Goal: Task Accomplishment & Management: Manage account settings

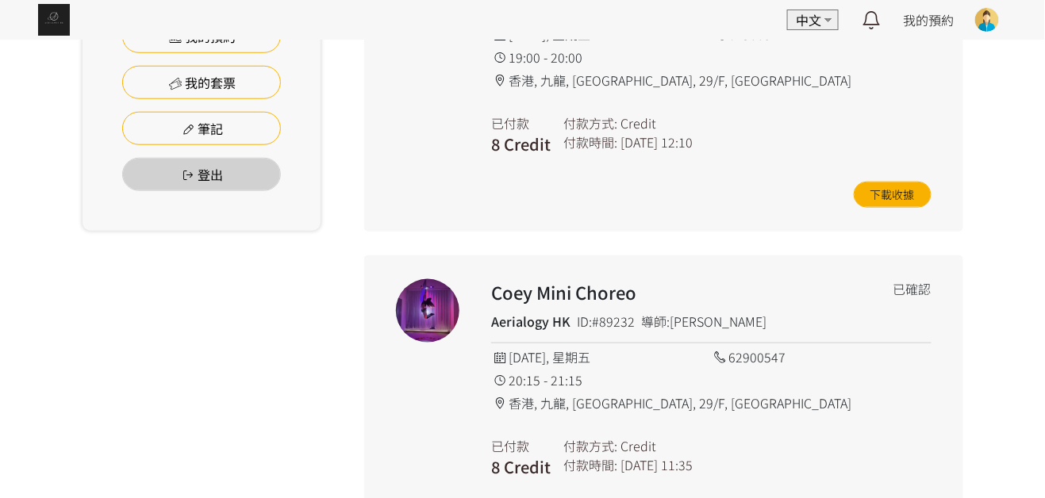
scroll to position [238, 0]
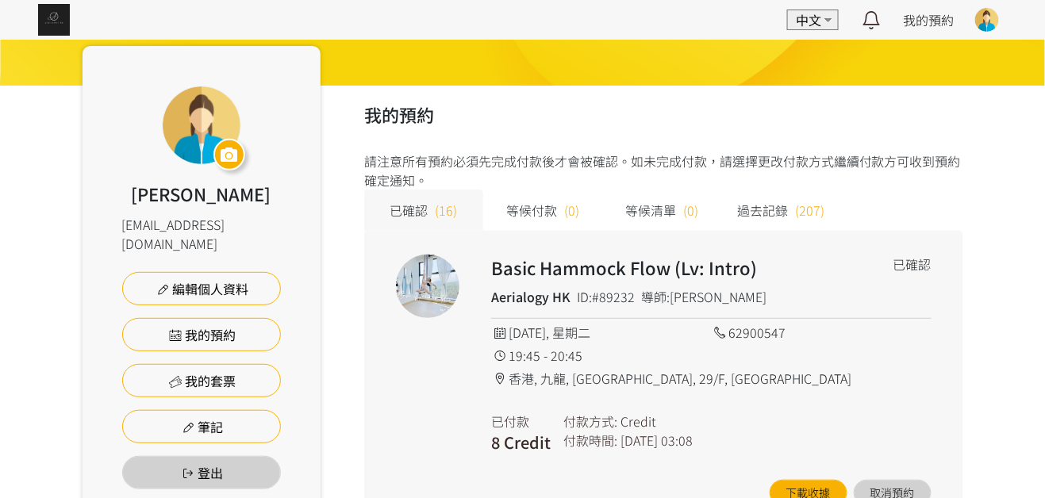
scroll to position [238, 0]
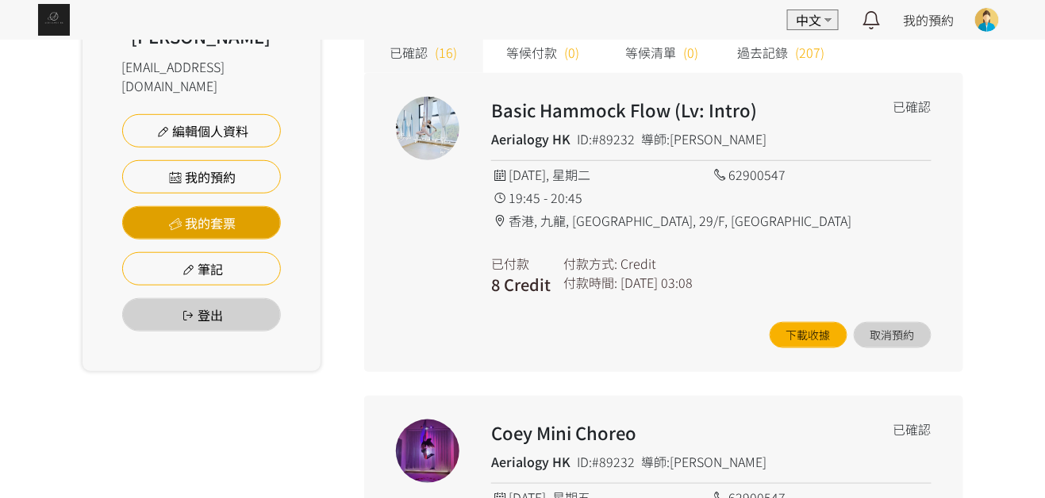
click at [221, 206] on link "我的套票" at bounding box center [201, 222] width 159 height 33
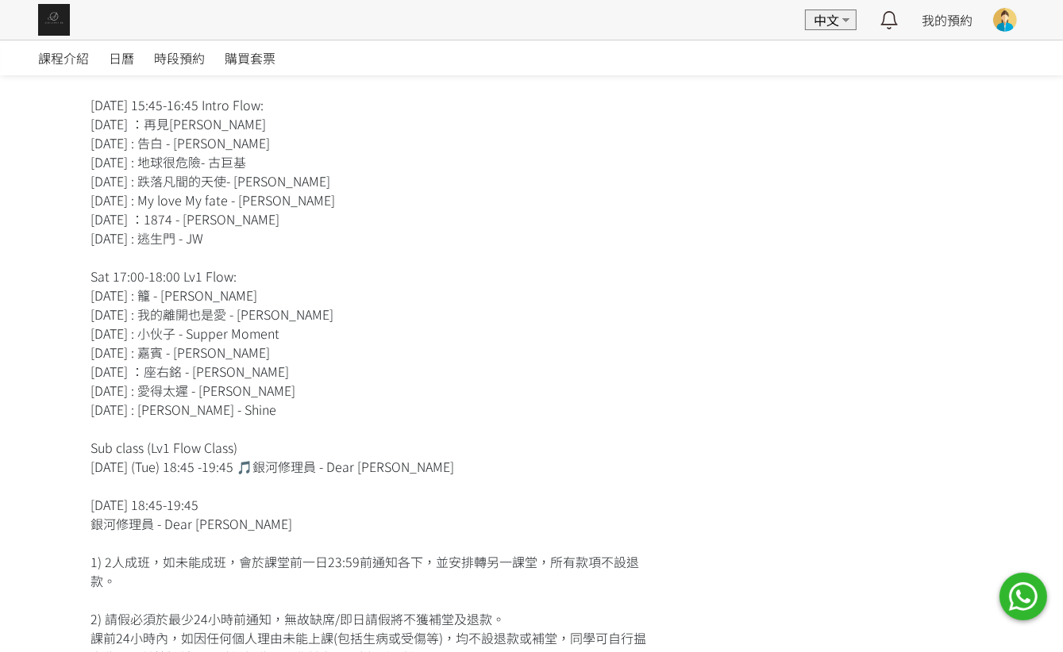
scroll to position [714, 0]
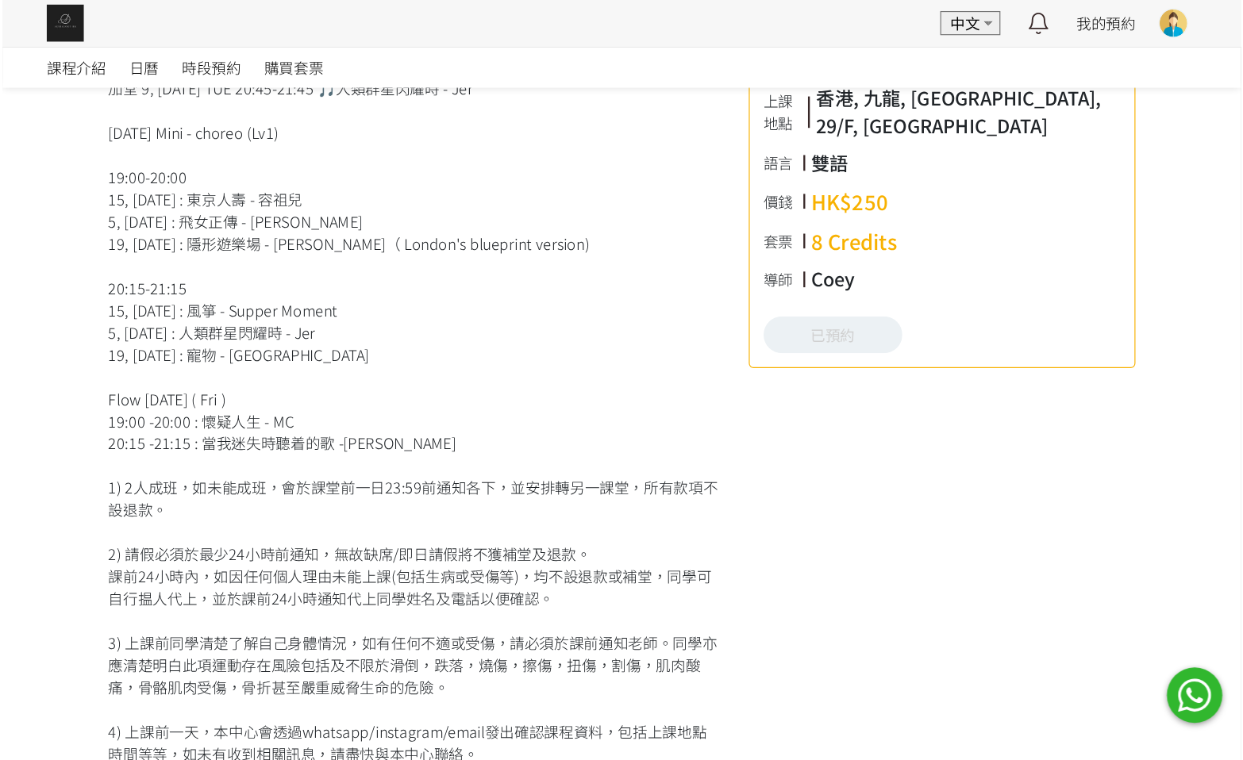
scroll to position [476, 0]
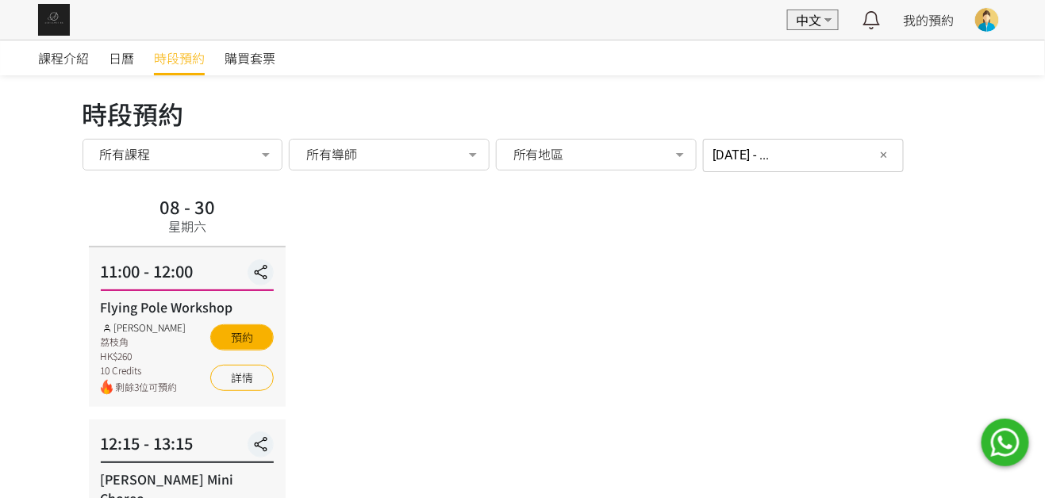
click at [779, 164] on div "[DATE] - ... 篩選日期 ✕ [DATE] Sun Mon Tue Wed Thu Fri Sat 1 2 3 4 5 6 7 8 9 10 11 …" at bounding box center [803, 155] width 201 height 33
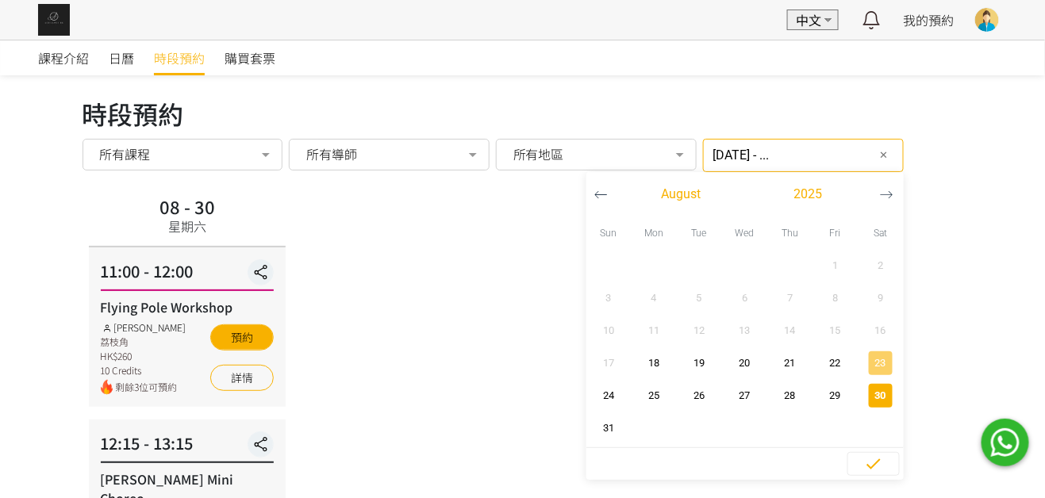
click at [866, 360] on span "23" at bounding box center [881, 364] width 36 height 16
click at [825, 352] on span "button" at bounding box center [836, 364] width 24 height 24
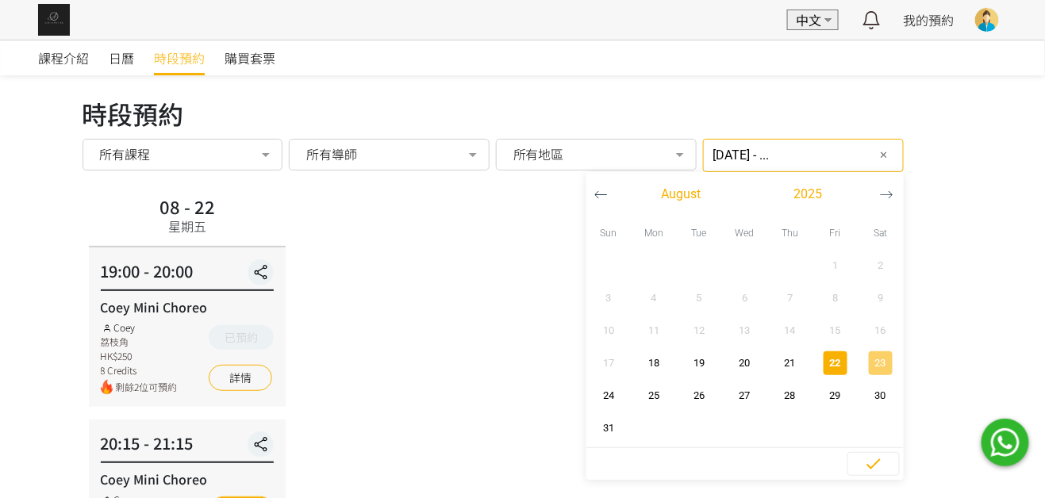
click at [858, 359] on button "23" at bounding box center [880, 363] width 45 height 33
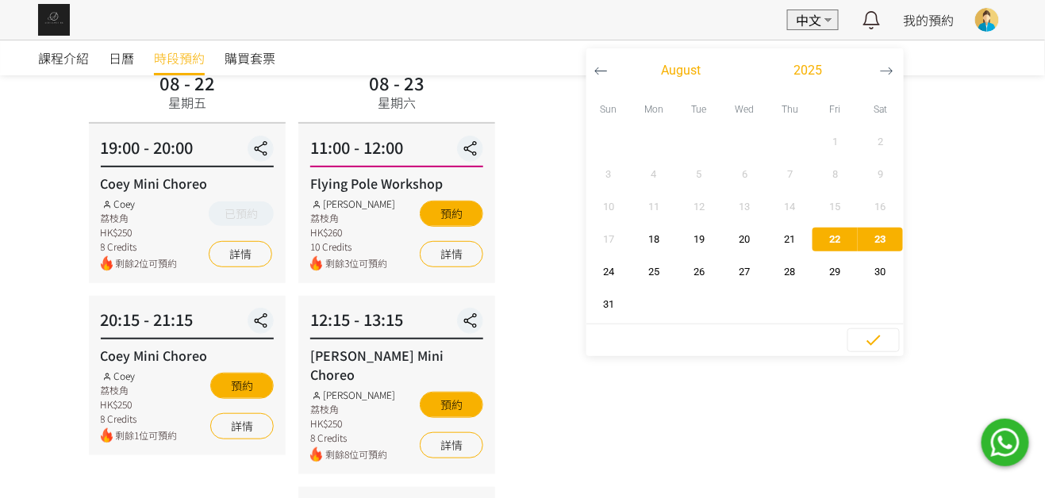
scroll to position [238, 0]
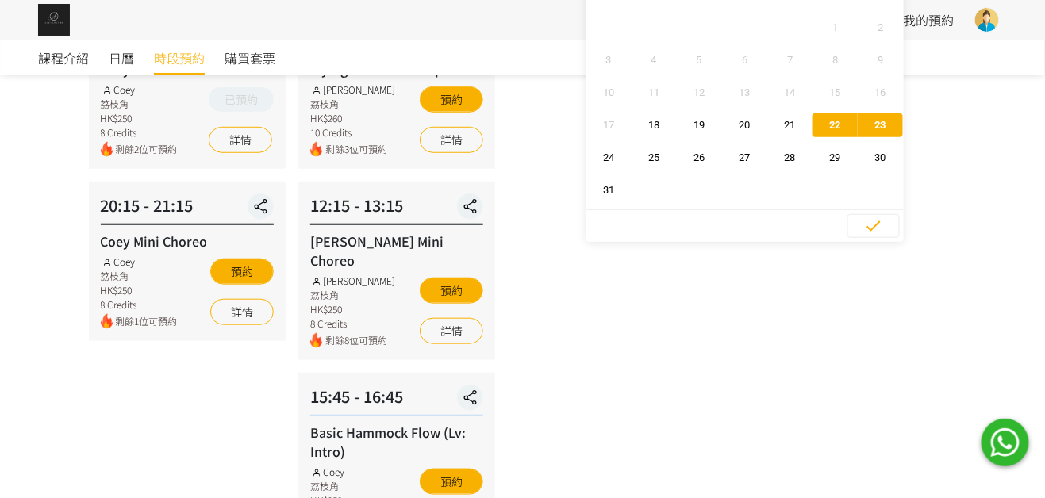
click at [596, 409] on div "08 - 22 星期五 19:00 - 20:00 Coey Mini Choreo Coey 荔枝角 HK$250 8 Credits 剩餘2位可預約 已預…" at bounding box center [523, 443] width 881 height 981
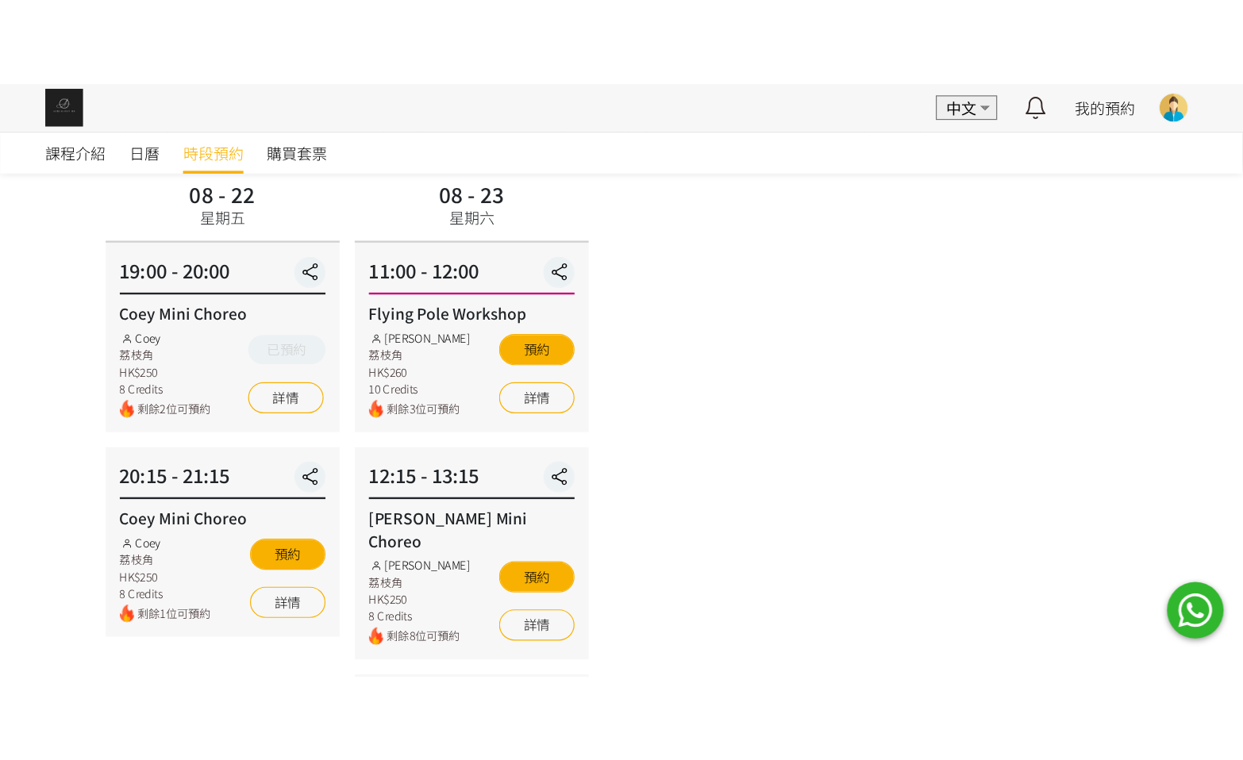
scroll to position [0, 0]
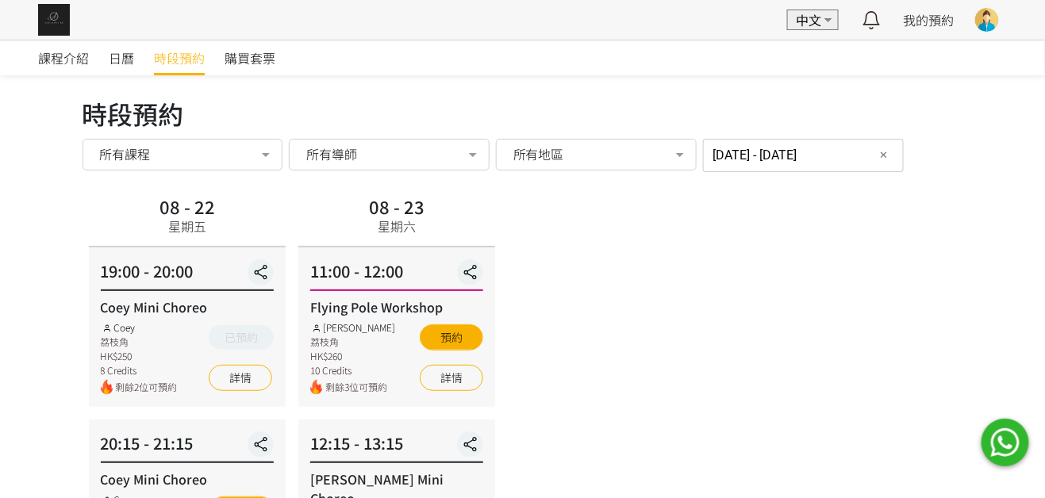
click at [854, 154] on input "2025-08-22 - 2025-08-23" at bounding box center [803, 155] width 201 height 33
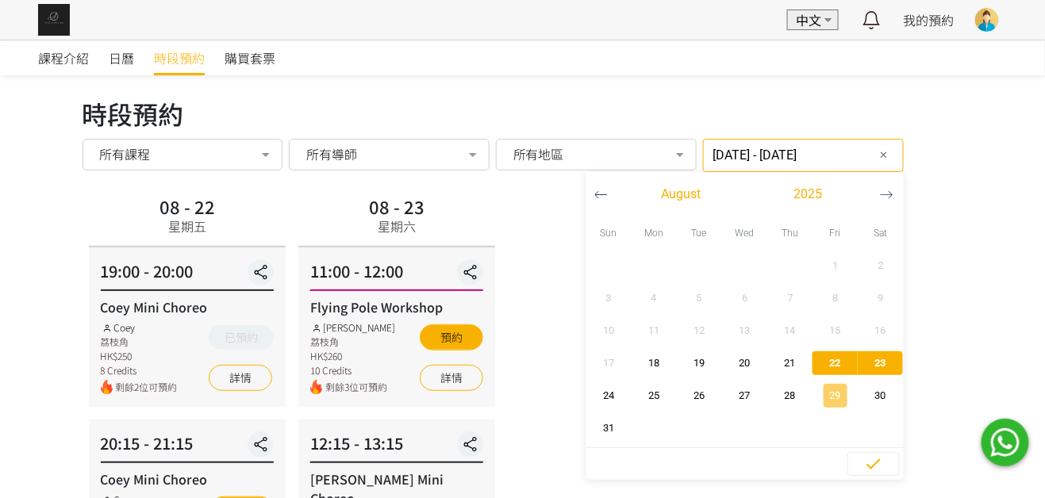
click at [818, 402] on span "29" at bounding box center [836, 396] width 36 height 16
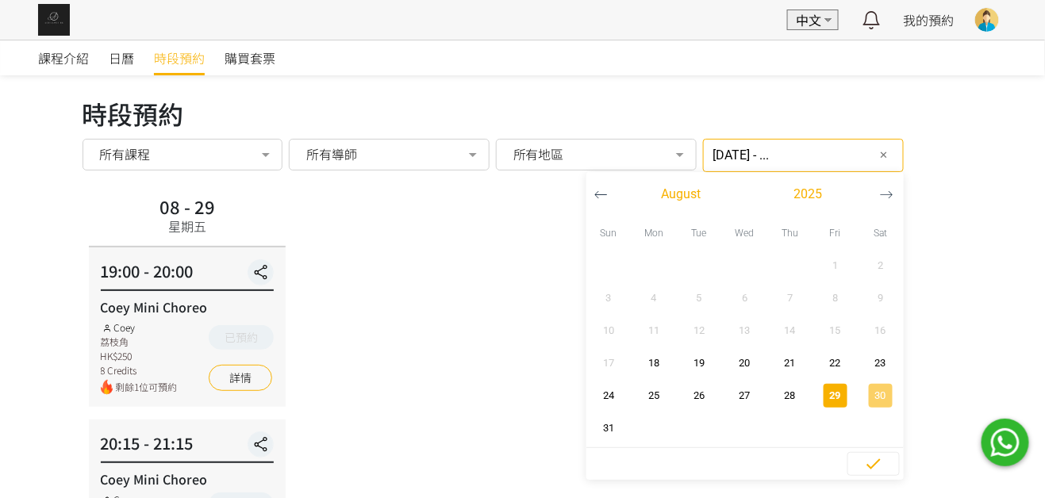
click at [863, 397] on span "30" at bounding box center [881, 396] width 36 height 16
type input "2025-08-29 - 2025-08-30"
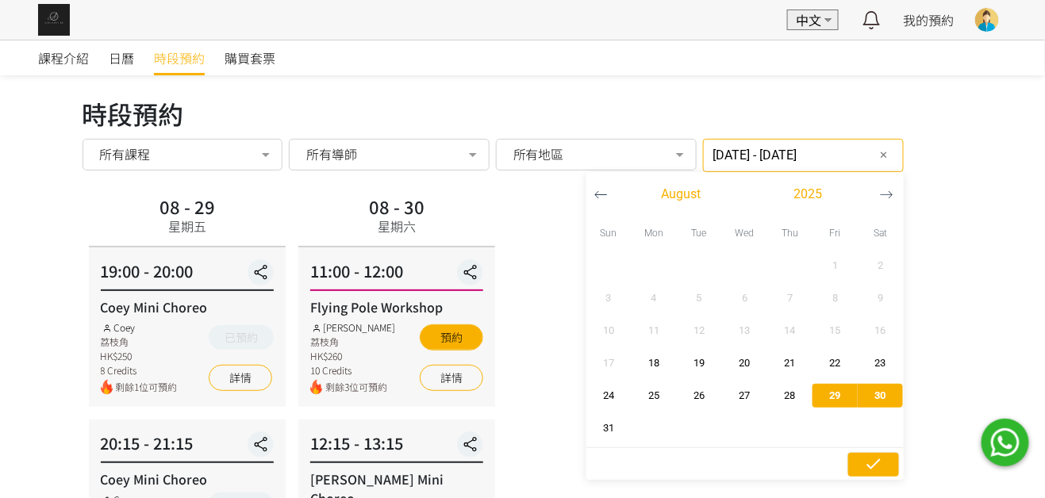
click at [867, 465] on icon "button" at bounding box center [874, 465] width 14 height 10
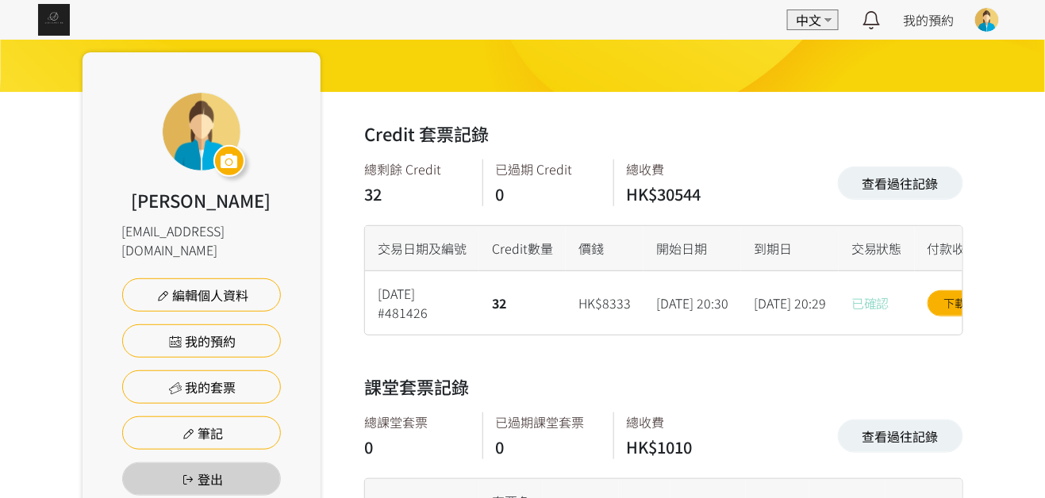
scroll to position [193, 0]
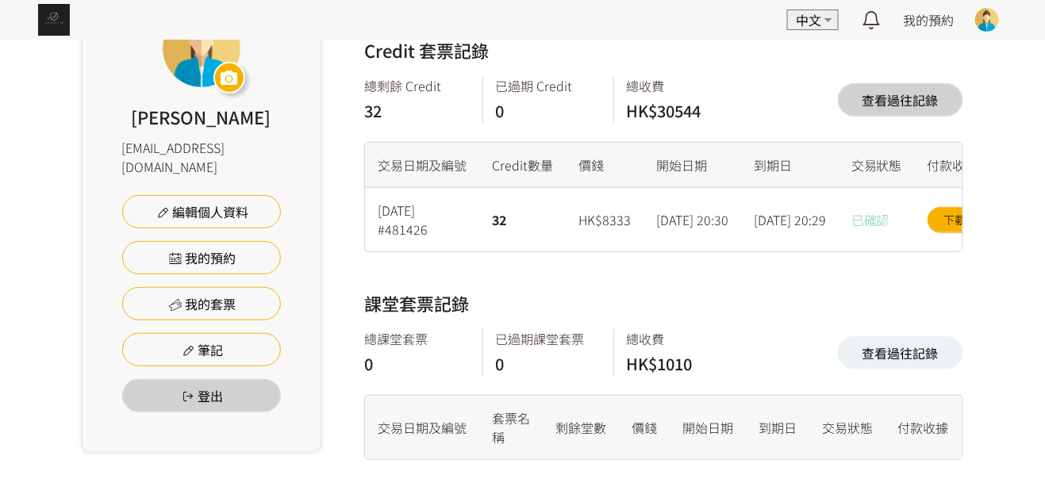
click at [929, 83] on link "查看過往記錄" at bounding box center [900, 99] width 125 height 33
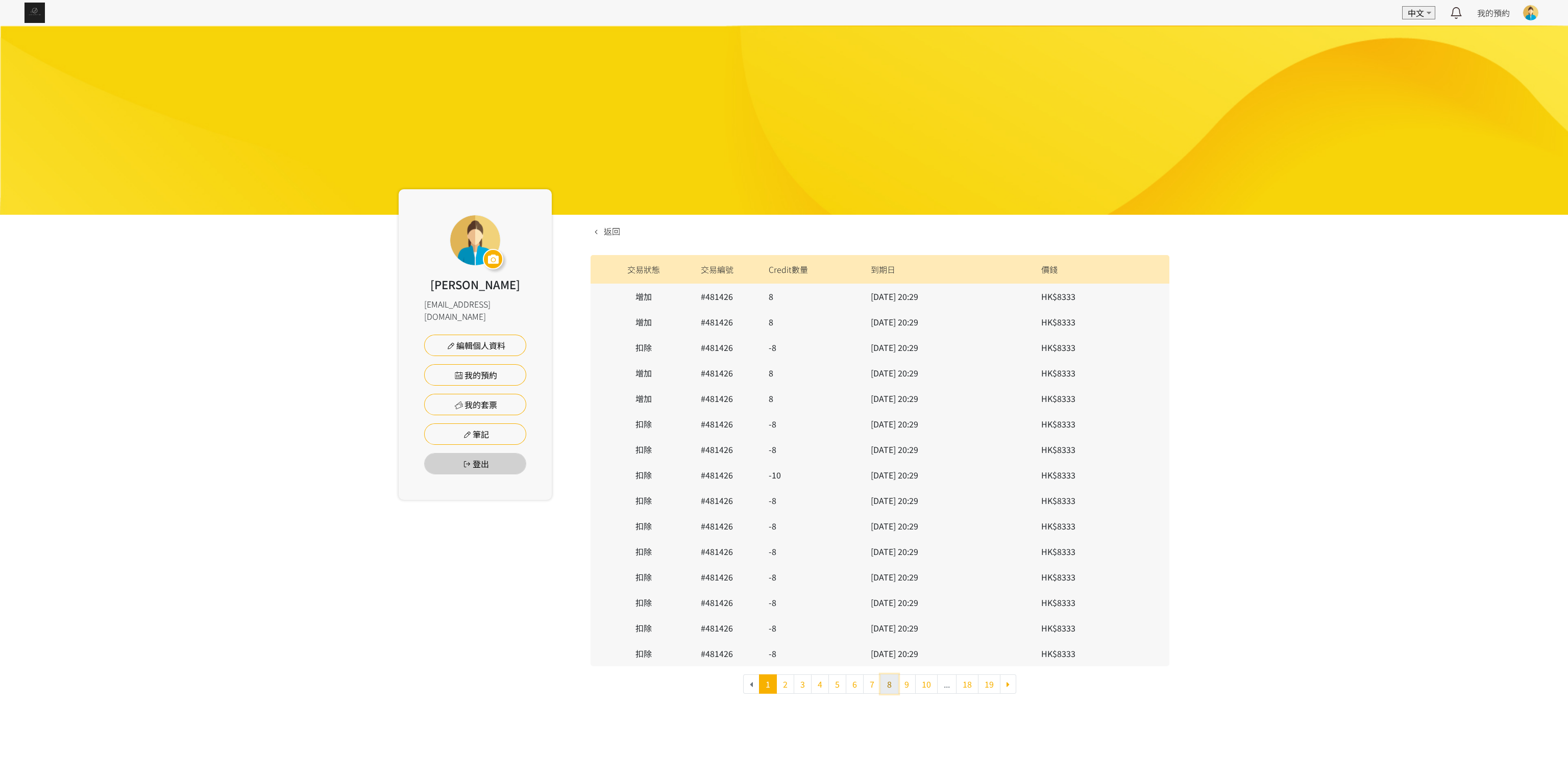
click at [672, 320] on link "8" at bounding box center [889, 684] width 18 height 19
click at [845, 685] on link "7" at bounding box center [853, 684] width 18 height 19
click at [759, 687] on link "1" at bounding box center [768, 684] width 18 height 19
click at [800, 685] on link "3" at bounding box center [803, 684] width 18 height 19
click at [818, 685] on link "4" at bounding box center [820, 684] width 18 height 19
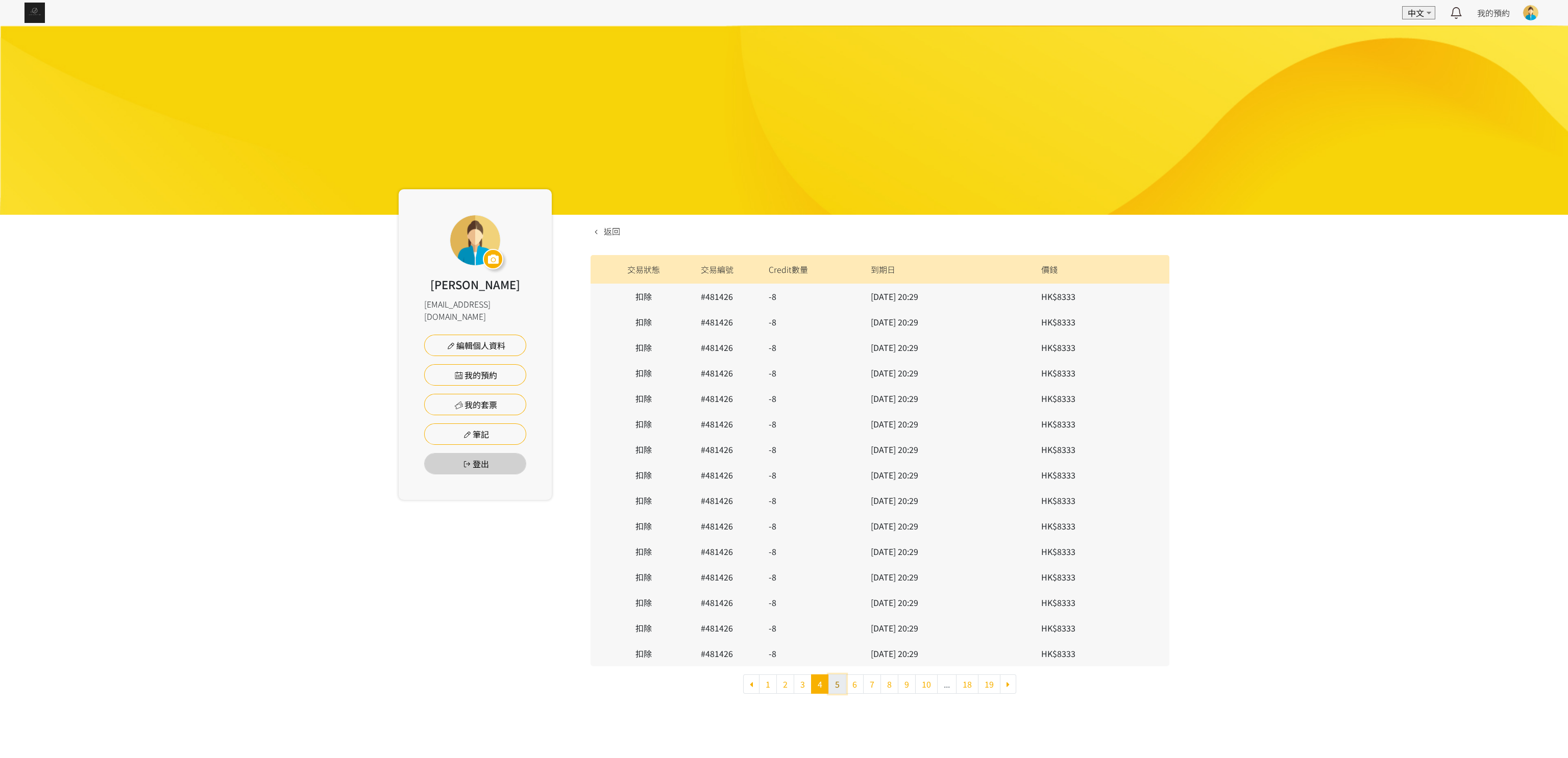
click at [842, 689] on link "5" at bounding box center [837, 684] width 18 height 19
click at [855, 689] on link "6" at bounding box center [855, 684] width 18 height 19
click at [875, 687] on link "7" at bounding box center [872, 684] width 18 height 19
click at [886, 681] on link "8" at bounding box center [889, 684] width 18 height 19
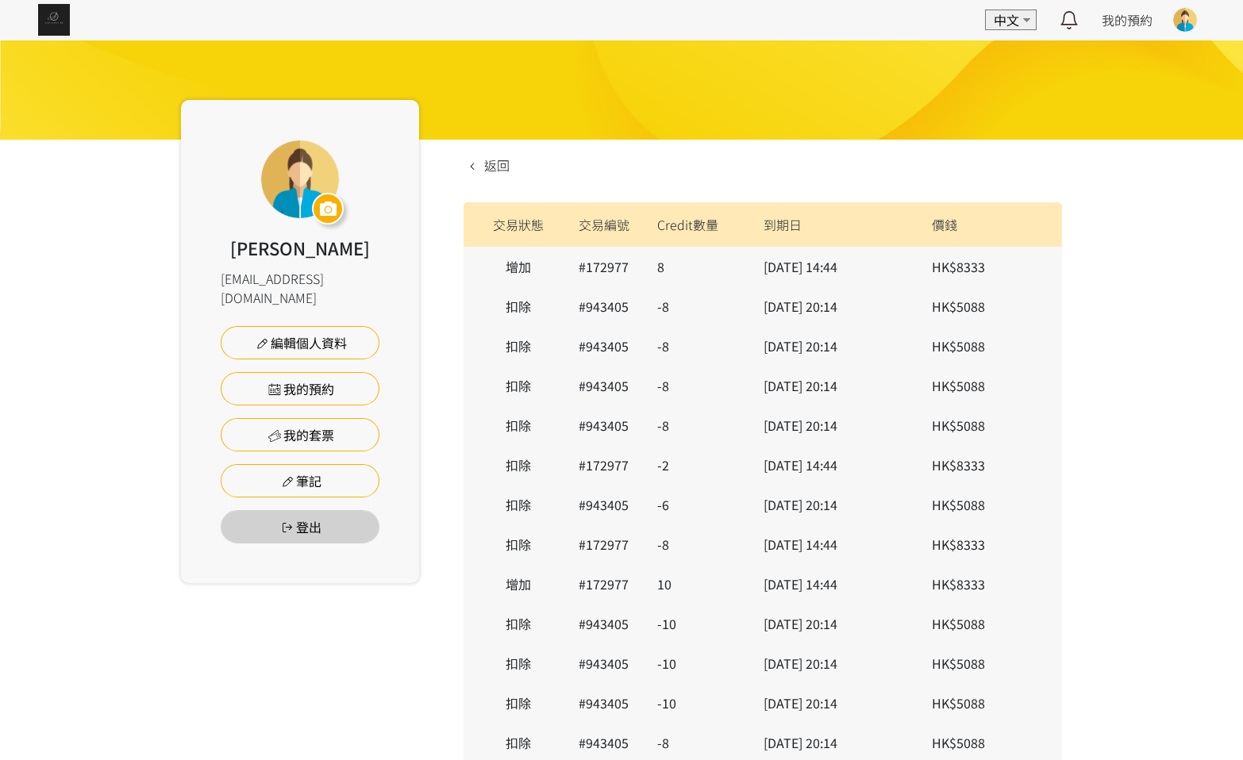
scroll to position [55, 0]
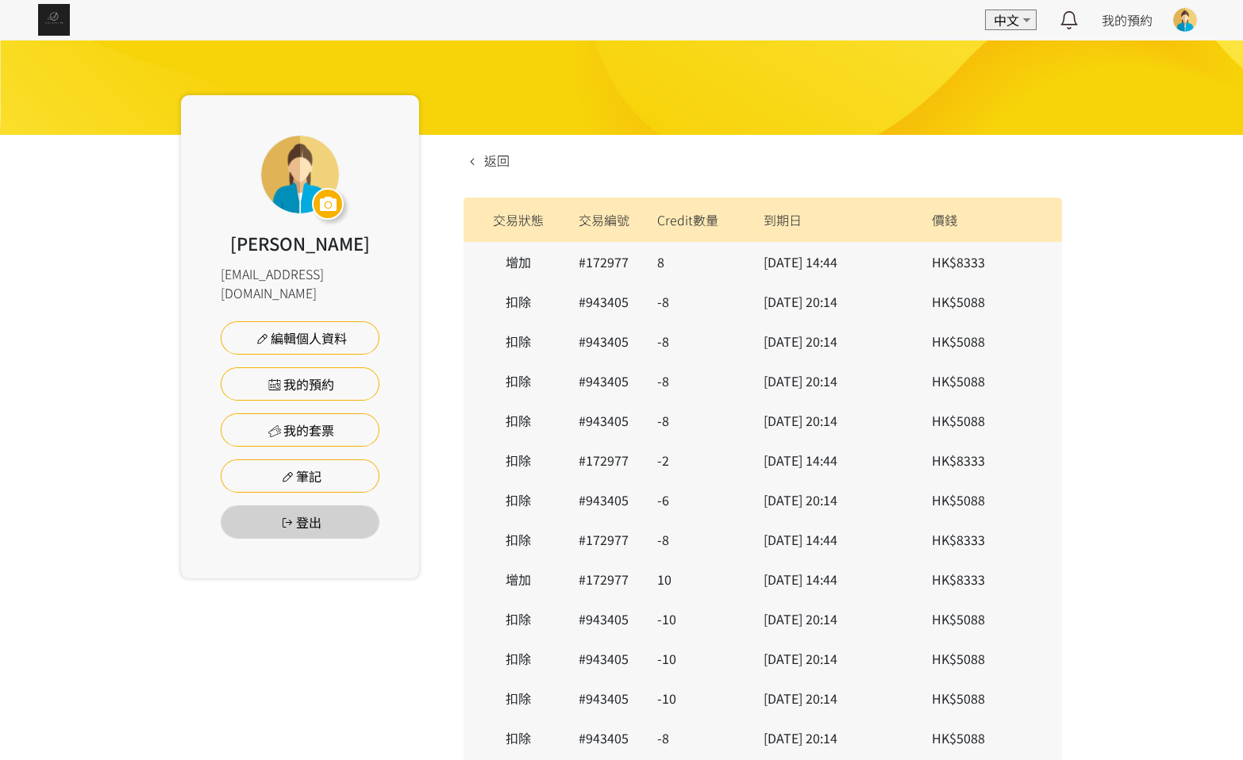
drag, startPoint x: 764, startPoint y: 571, endPoint x: 921, endPoint y: 579, distance: 158.2
click at [921, 579] on tr "增加 #172977 10 2025/09/01, 14:44 HK$8333" at bounding box center [763, 580] width 599 height 40
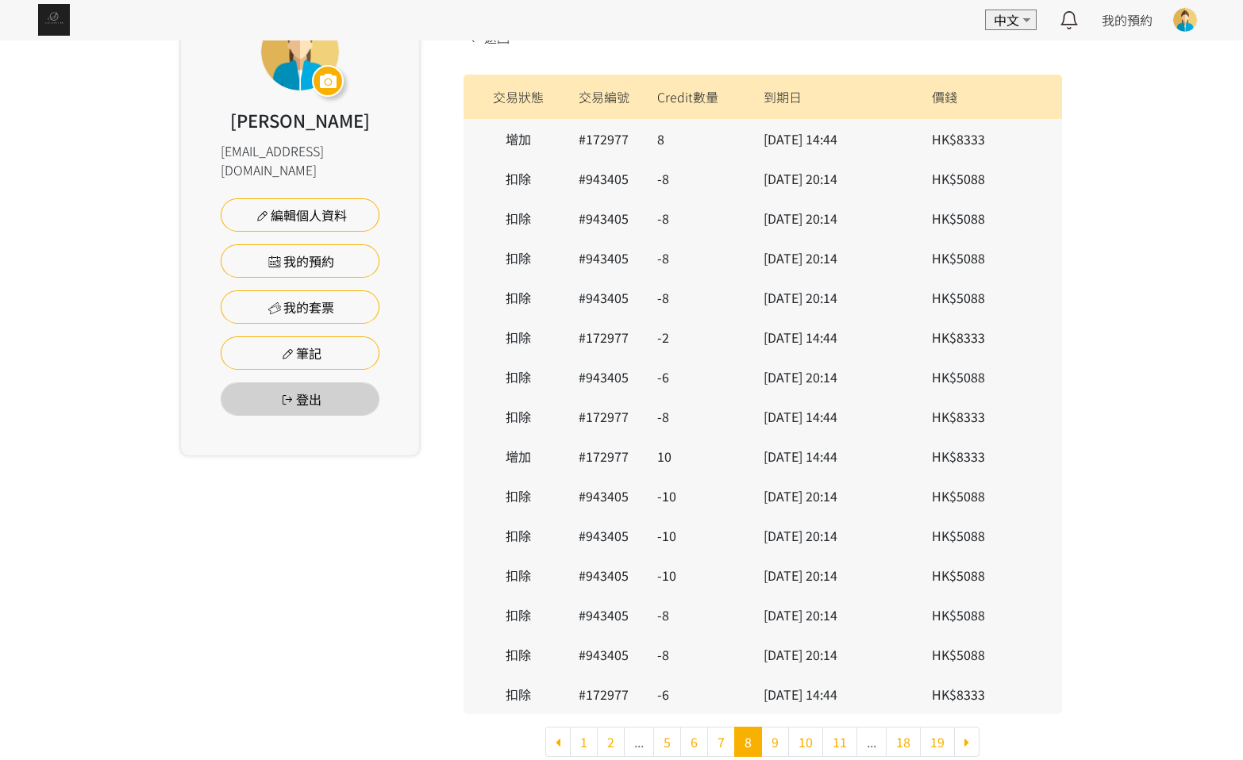
scroll to position [189, 0]
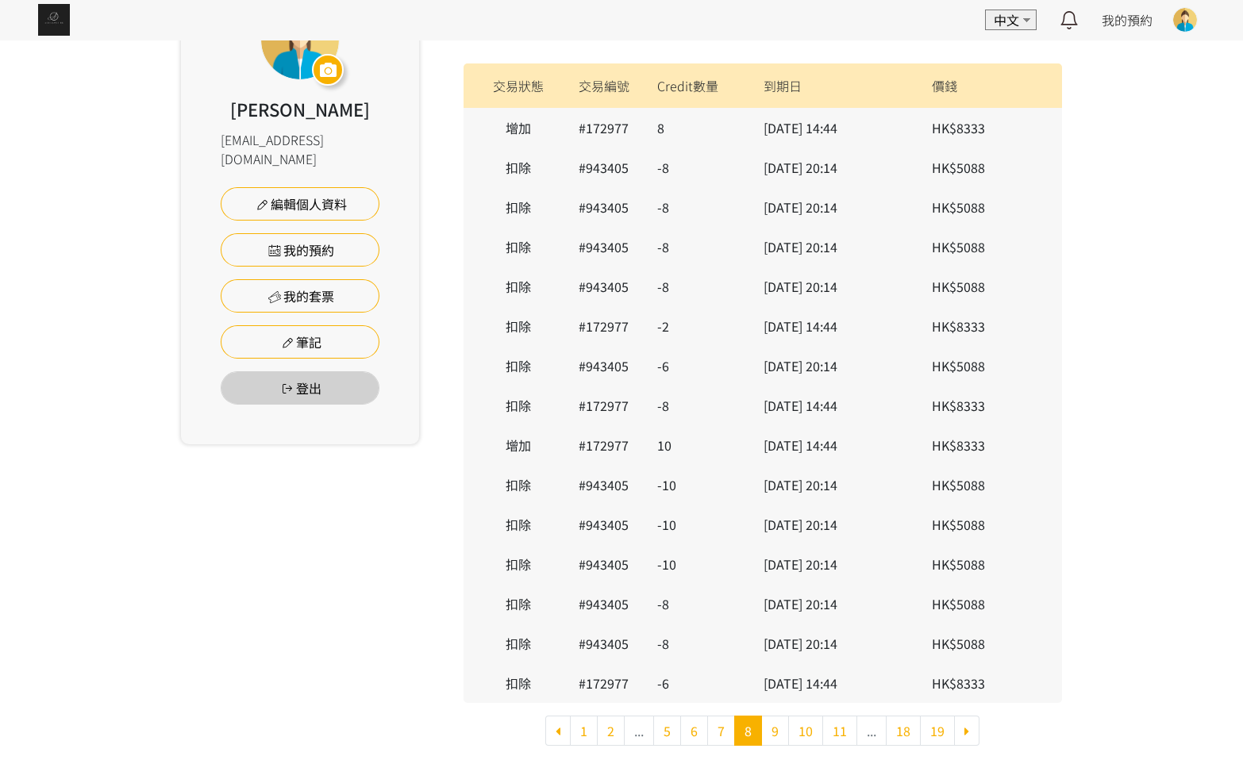
click at [1118, 495] on div "Kary Chan cholam1996@hotmail.com 編輯個人資料 我的預約 我的套票 筆記 登出 返回 交易狀態 交易編號 Credit數量 到…" at bounding box center [621, 306] width 1243 height 911
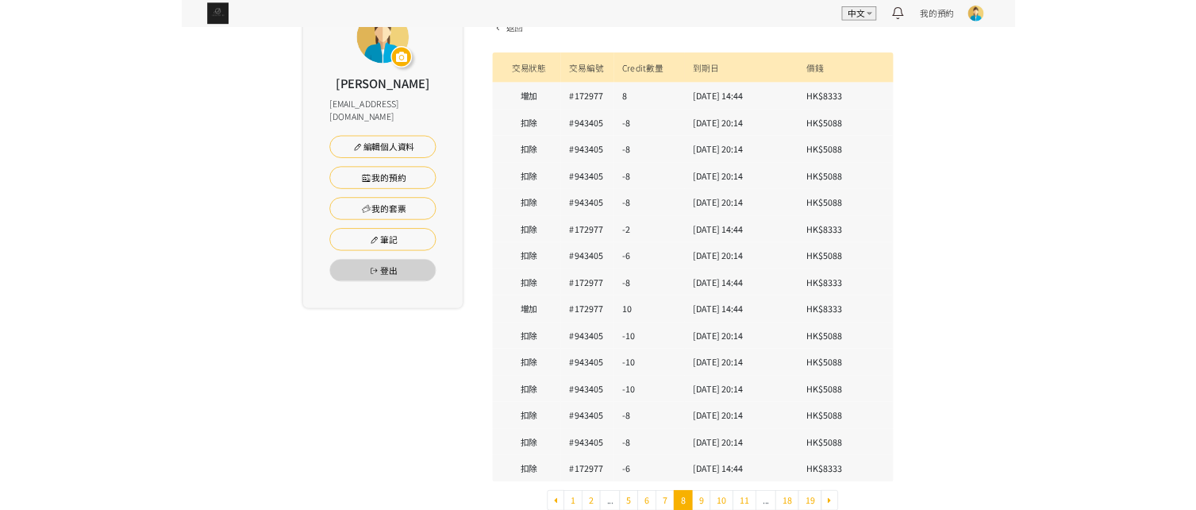
scroll to position [175, 0]
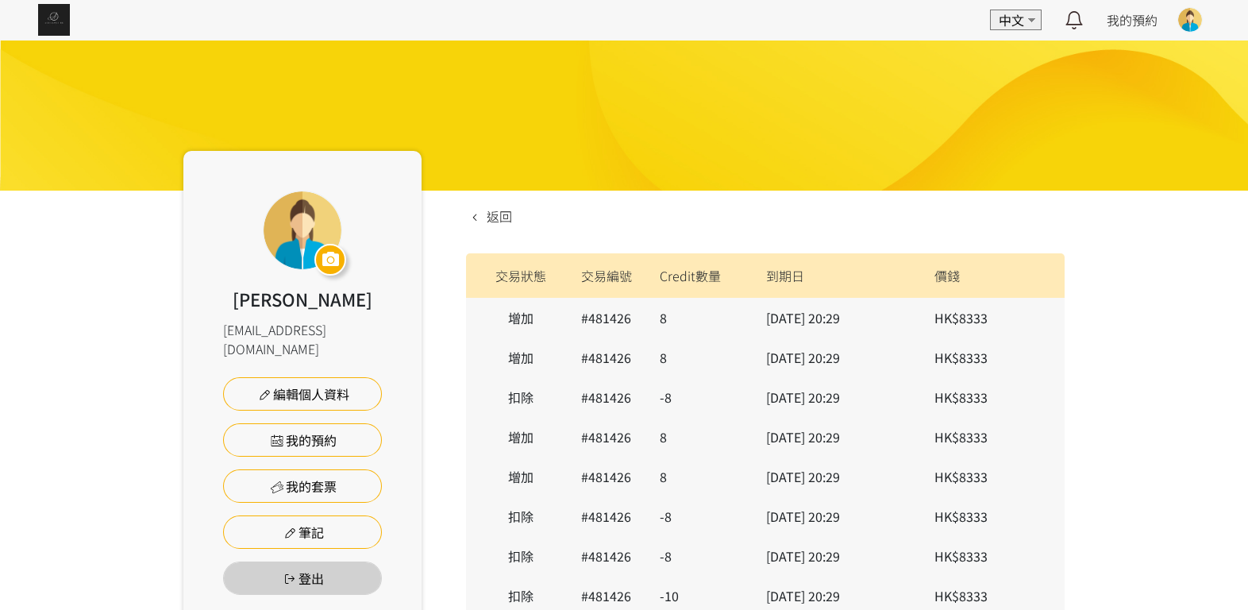
click at [1172, 224] on div "Kary Chan cholam1996@hotmail.com 編輯個人資料 我的預約 我的套票 筆記 登出 返回 交易狀態 交易編號 Credit數量 到…" at bounding box center [624, 496] width 1248 height 912
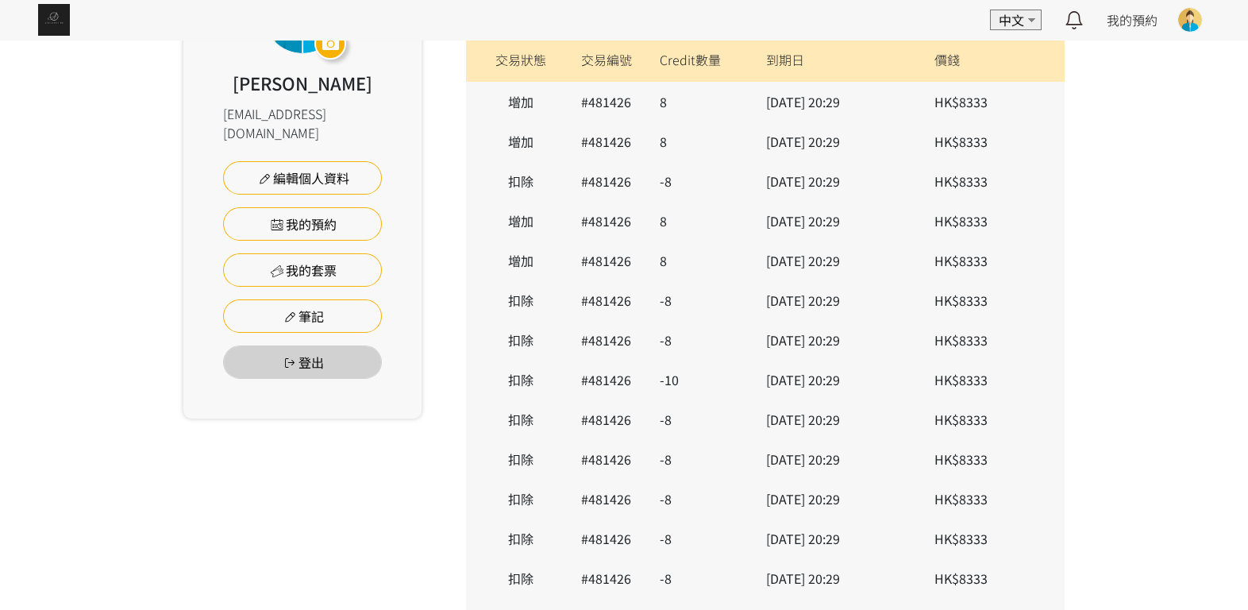
scroll to position [227, 0]
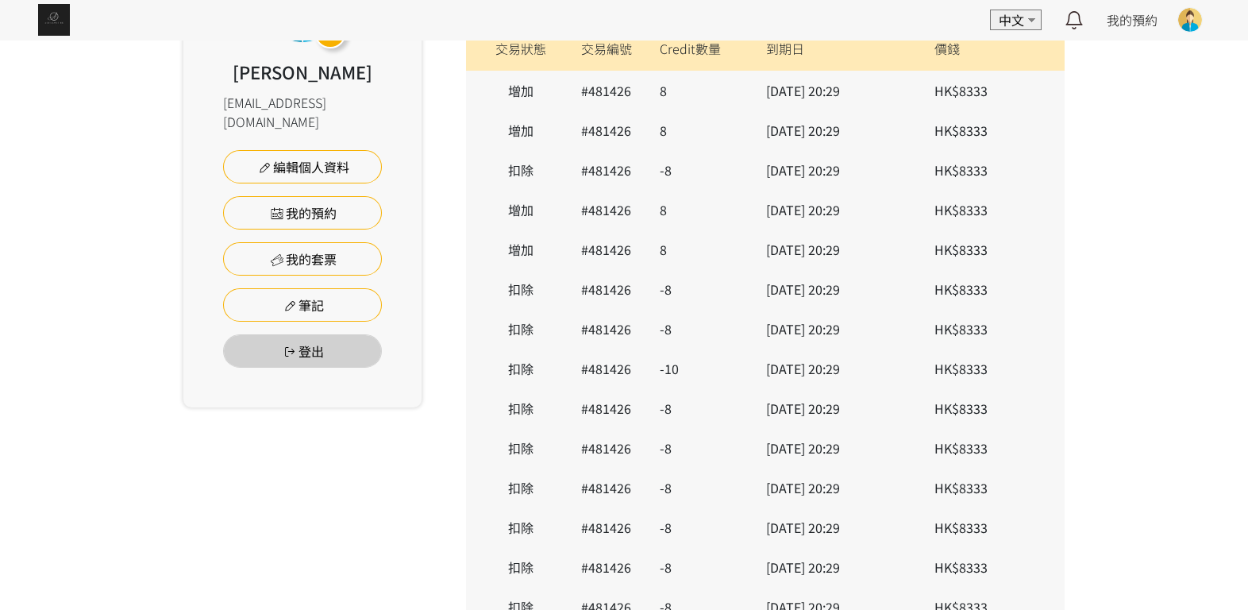
click at [1101, 90] on div "Kary Chan cholam1996@hotmail.com 編輯個人資料 我的預約 我的套票 筆記 登出 返回 交易狀態 交易編號 Credit數量 到…" at bounding box center [624, 269] width 1248 height 912
click at [1056, 156] on td "HK$8333" at bounding box center [992, 170] width 143 height 40
click at [1088, 154] on div "Kary Chan cholam1996@hotmail.com 編輯個人資料 我的預約 我的套票 筆記 登出 返回 交易狀態 交易編號 Credit數量 到…" at bounding box center [624, 269] width 1248 height 912
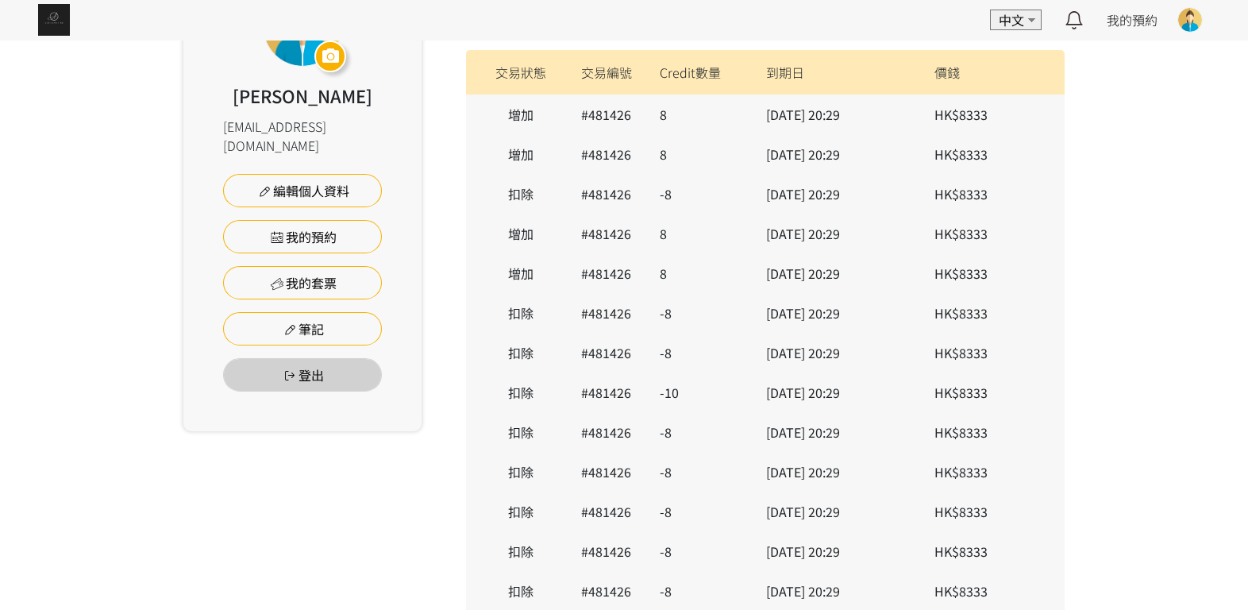
scroll to position [208, 0]
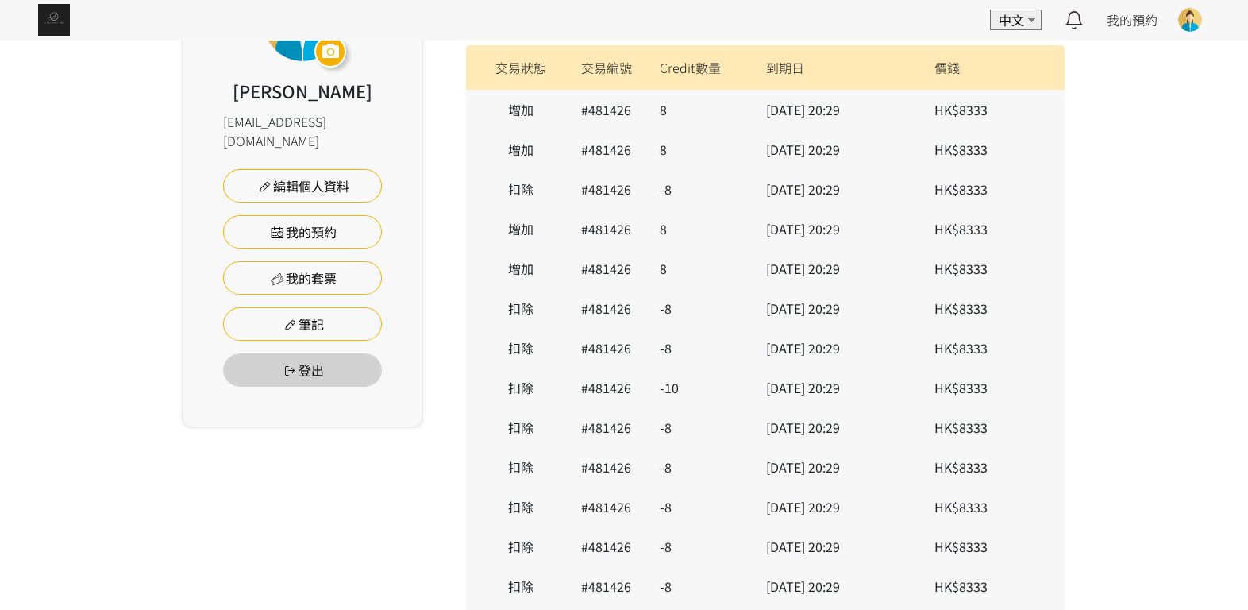
click at [1064, 178] on div "Kary Chan cholam1996@hotmail.com 編輯個人資料 我的預約 我的套票 筆記 登出 返回 交易狀態 交易編號 Credit數量 到…" at bounding box center [623, 363] width 905 height 761
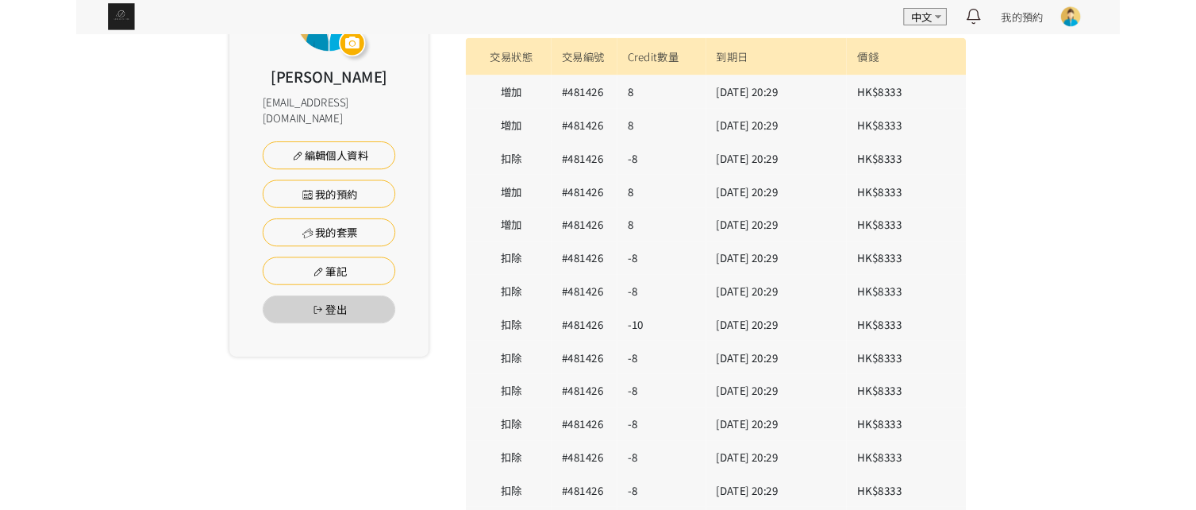
scroll to position [202, 0]
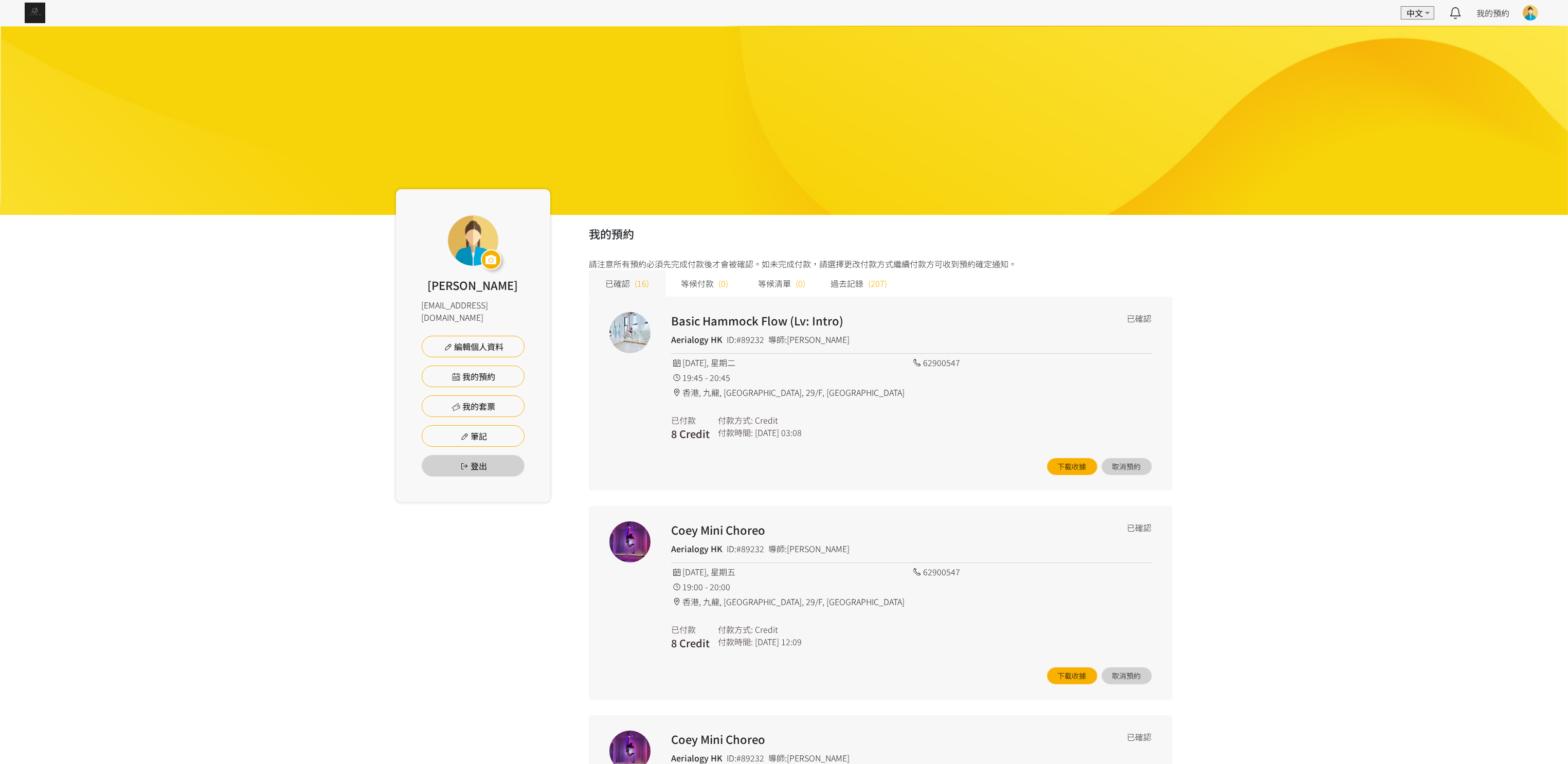
click at [473, 230] on div at bounding box center [473, 241] width 51 height 51
click at [487, 395] on link "我的套票" at bounding box center [473, 406] width 103 height 21
